Goal: Navigation & Orientation: Find specific page/section

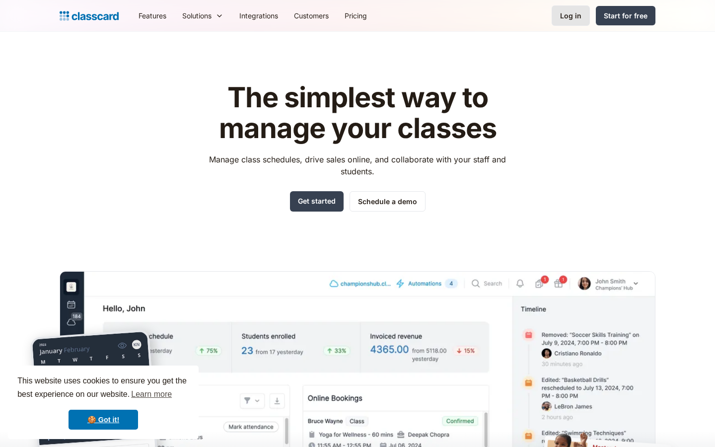
click at [561, 19] on link "Log in" at bounding box center [570, 15] width 38 height 20
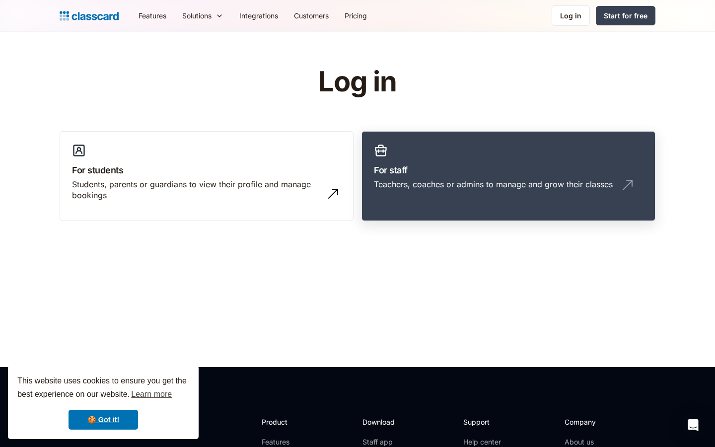
click at [468, 167] on h3 "For staff" at bounding box center [508, 169] width 269 height 13
